Goal: Register for event/course

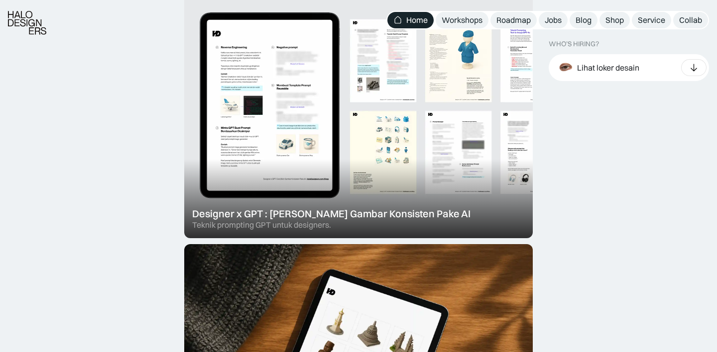
scroll to position [600, 0]
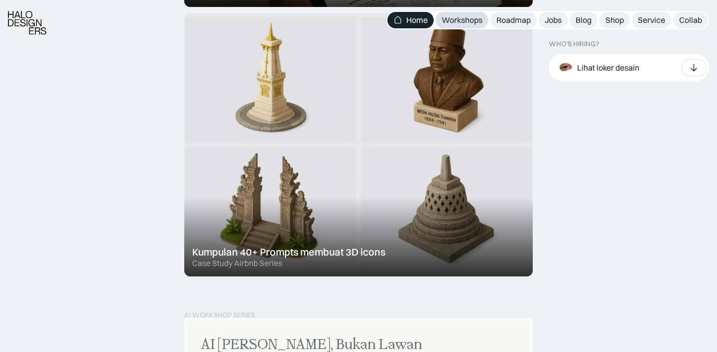
click at [469, 22] on div "Workshops" at bounding box center [462, 20] width 41 height 10
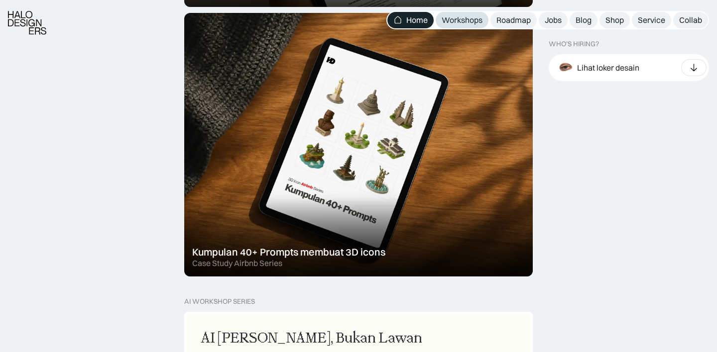
click at [465, 23] on div "Workshops" at bounding box center [462, 20] width 41 height 10
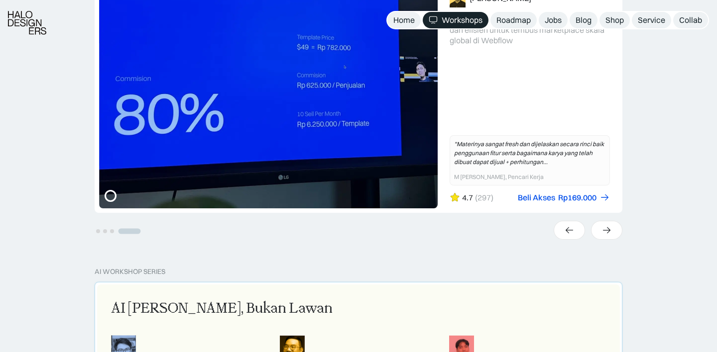
scroll to position [360, 0]
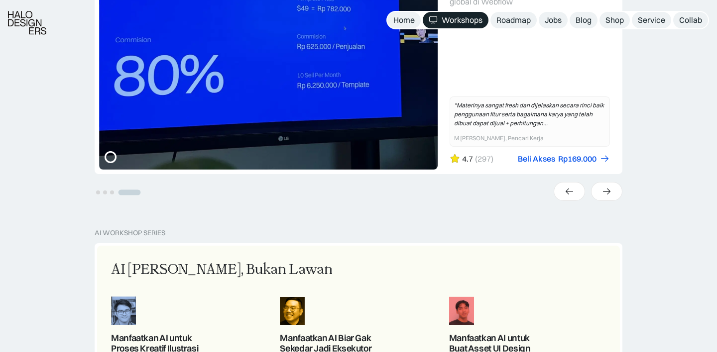
click at [622, 195] on div "UX Research 101: Membuat Research Blueprint Karina Resista Yunidwi Belajar meng…" at bounding box center [358, 67] width 717 height 323
click at [615, 194] on div at bounding box center [606, 191] width 31 height 19
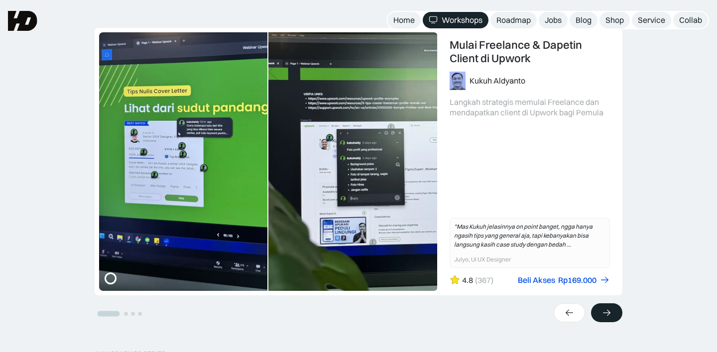
scroll to position [237, 0]
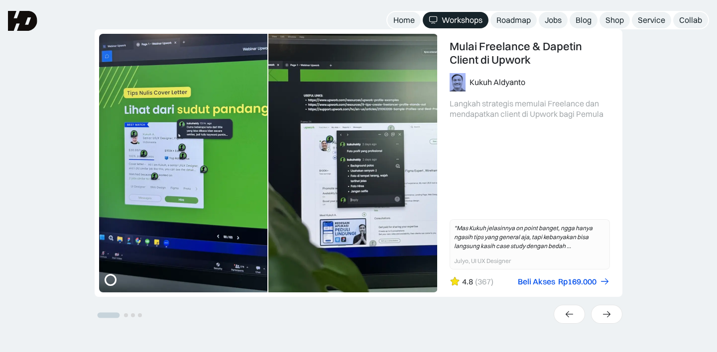
click at [669, 187] on div "UX Research 101: Membuat Research Blueprint Karina Resista Yunidwi Belajar meng…" at bounding box center [358, 190] width 717 height 323
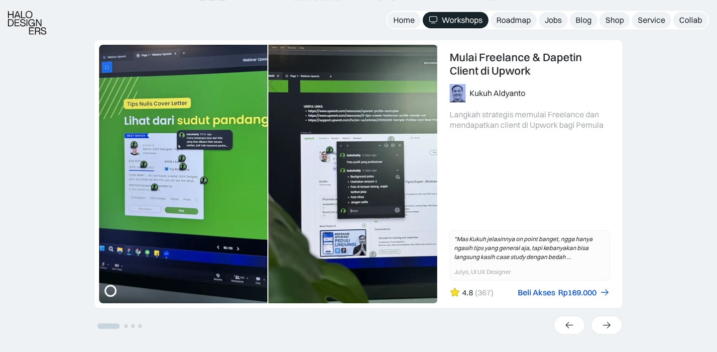
click at [669, 194] on div "UX Research 101: Membuat Research Blueprint Karina Resista Yunidwi Belajar meng…" at bounding box center [358, 201] width 717 height 323
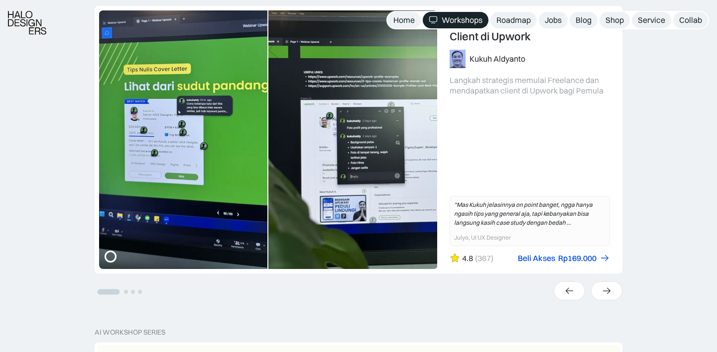
scroll to position [273, 0]
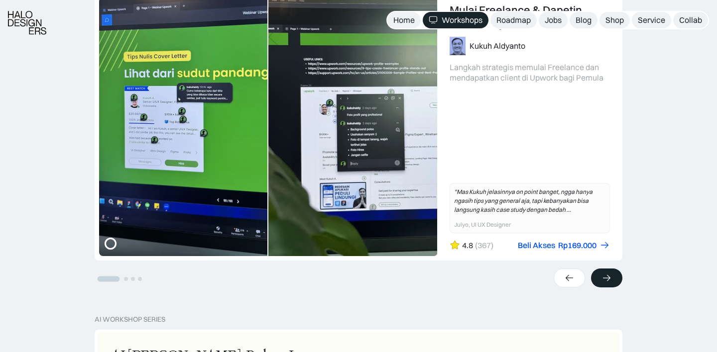
click at [606, 277] on icon at bounding box center [606, 278] width 10 height 10
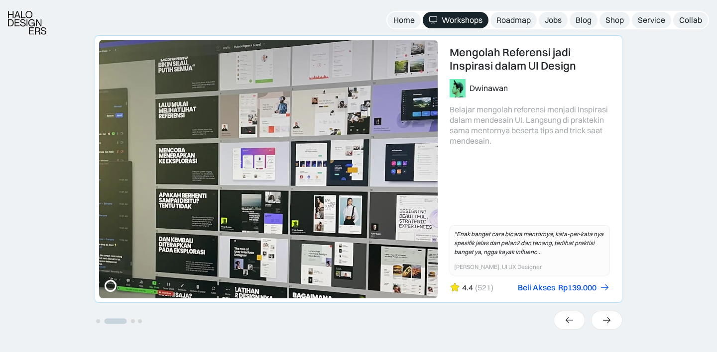
scroll to position [298, 0]
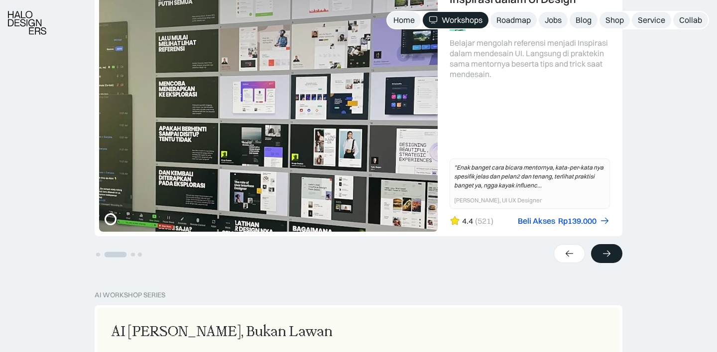
click at [607, 251] on icon at bounding box center [606, 254] width 10 height 10
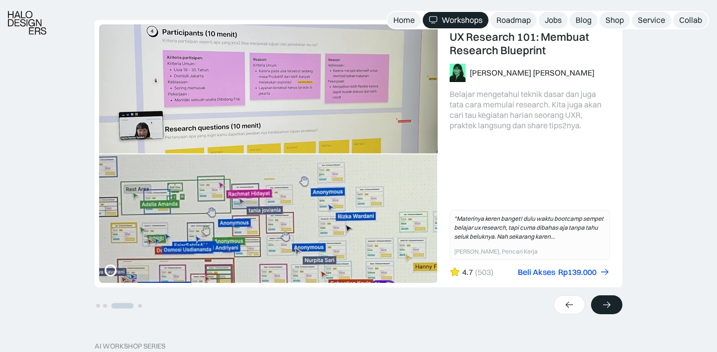
scroll to position [275, 0]
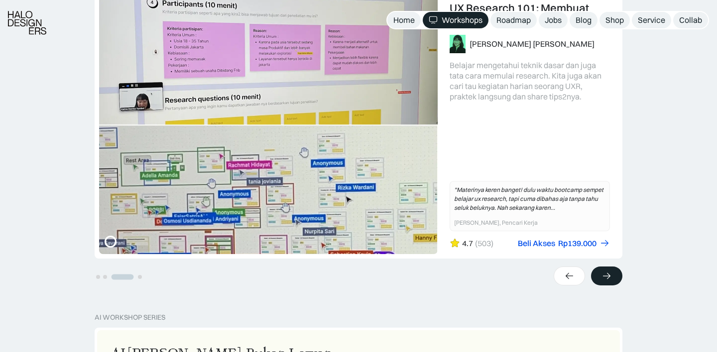
click at [606, 273] on icon at bounding box center [606, 276] width 10 height 10
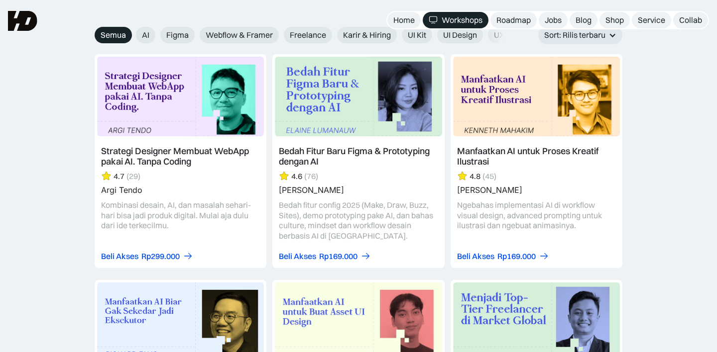
scroll to position [1143, 0]
